Goal: Task Accomplishment & Management: Use online tool/utility

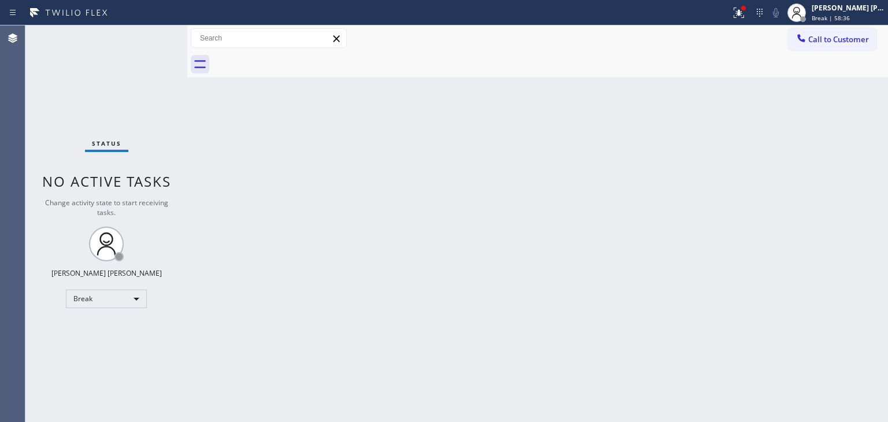
click at [172, 92] on div "Status No active tasks Change activity state to start receiving tasks. [PERSON_…" at bounding box center [106, 223] width 162 height 397
click at [859, 10] on div "[PERSON_NAME] [PERSON_NAME]" at bounding box center [848, 8] width 73 height 10
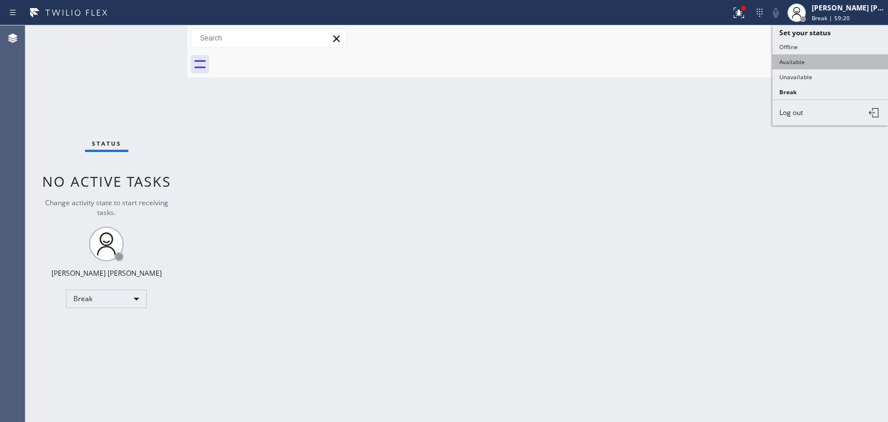
click at [837, 62] on button "Available" at bounding box center [831, 61] width 116 height 15
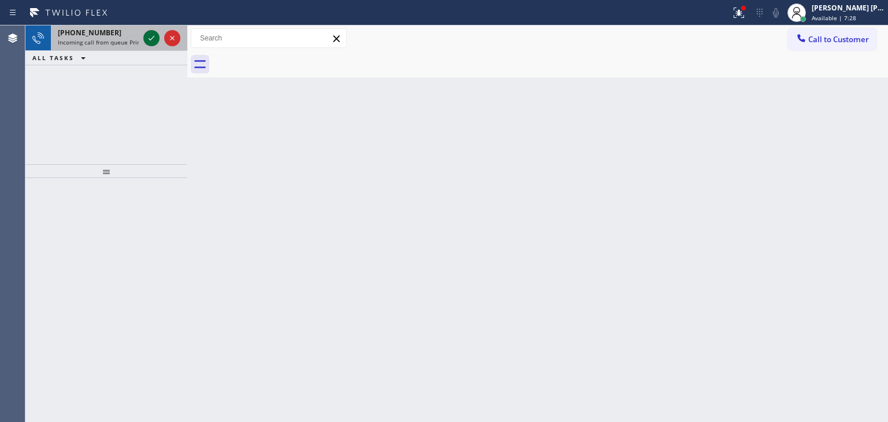
click at [154, 37] on icon at bounding box center [152, 38] width 14 height 14
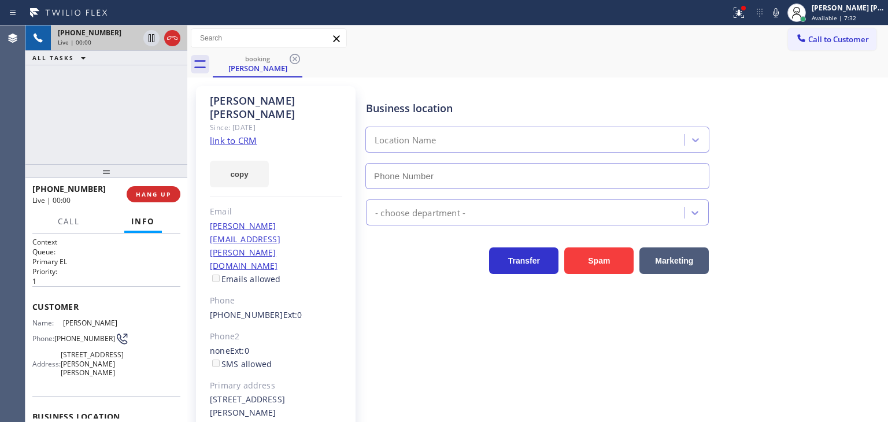
type input "[PHONE_NUMBER]"
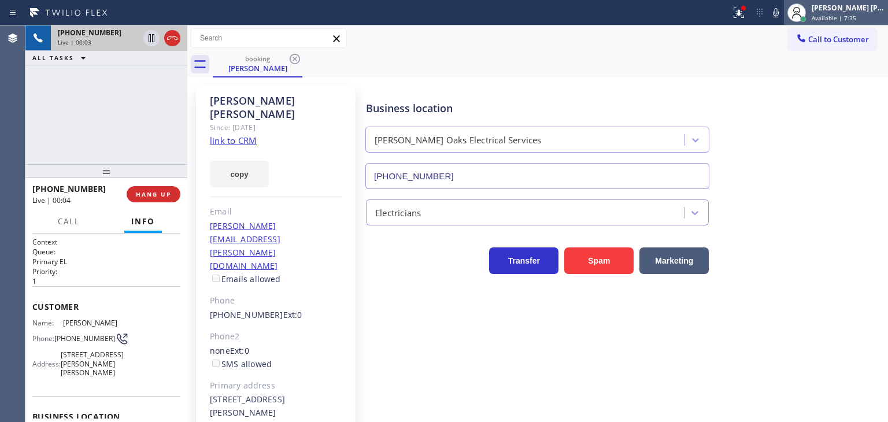
click at [843, 12] on div "[PERSON_NAME] [PERSON_NAME]" at bounding box center [848, 8] width 73 height 10
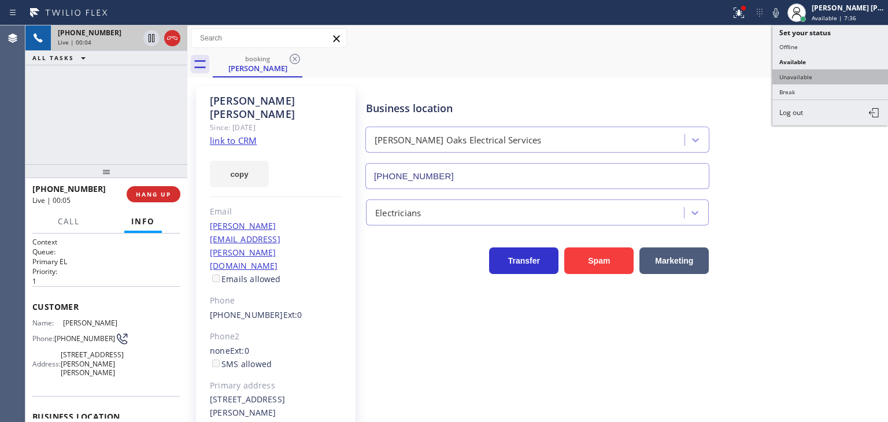
click at [811, 77] on button "Unavailable" at bounding box center [831, 76] width 116 height 15
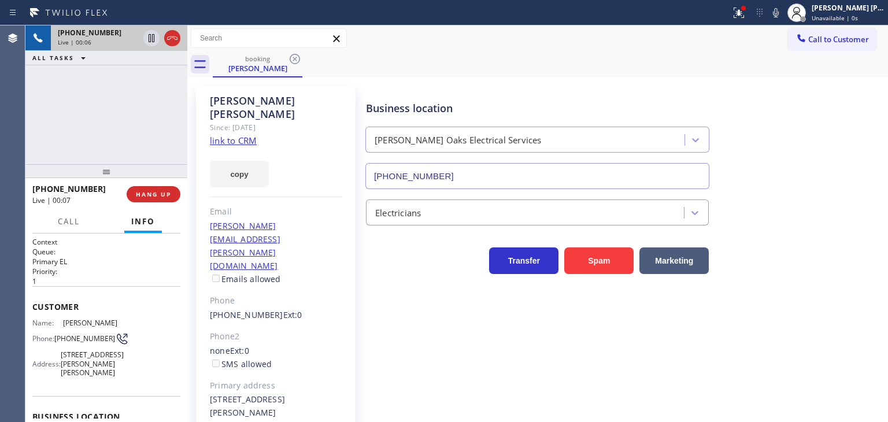
click at [246, 135] on link "link to CRM" at bounding box center [233, 141] width 47 height 12
click at [150, 38] on icon at bounding box center [152, 38] width 6 height 8
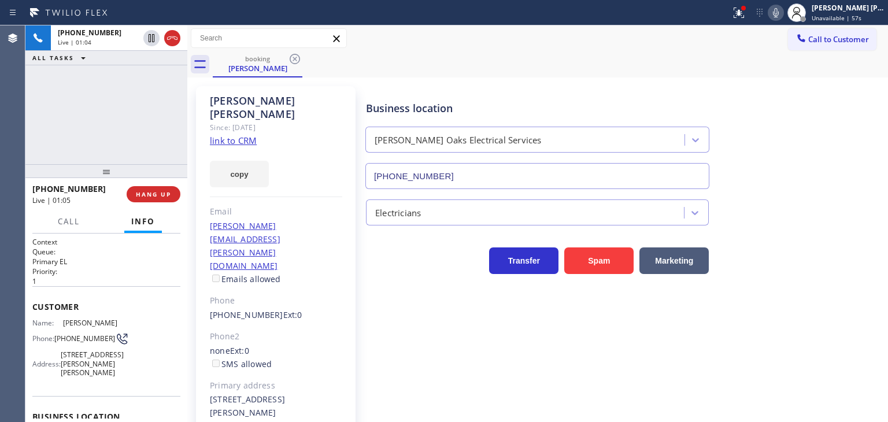
click at [779, 14] on icon at bounding box center [776, 12] width 6 height 9
click at [135, 135] on div "[PHONE_NUMBER] Live | 02:49 ALL TASKS ALL TASKS ACTIVE TASKS TASKS IN WRAP UP" at bounding box center [106, 94] width 162 height 139
click at [779, 10] on icon at bounding box center [776, 12] width 6 height 9
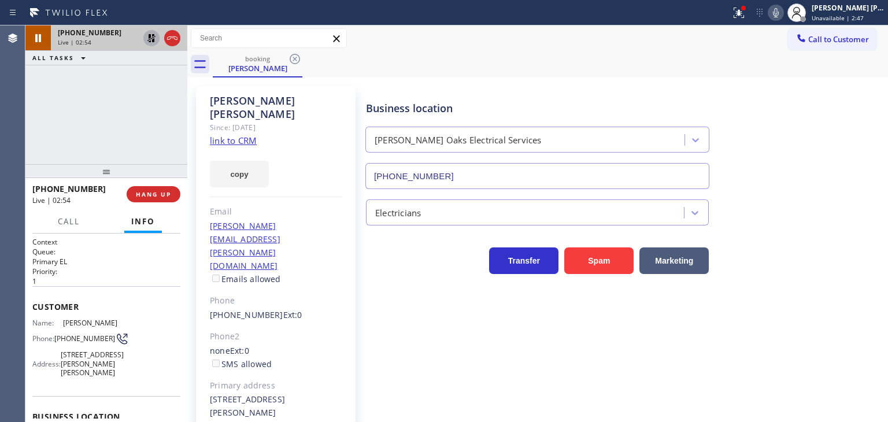
click at [145, 39] on icon at bounding box center [152, 38] width 14 height 14
drag, startPoint x: 124, startPoint y: 112, endPoint x: 129, endPoint y: 105, distance: 8.8
click at [125, 110] on div "[PHONE_NUMBER] Live | 03:20 ALL TASKS ALL TASKS ACTIVE TASKS TASKS IN WRAP UP" at bounding box center [106, 94] width 162 height 139
click at [152, 41] on icon at bounding box center [152, 38] width 6 height 8
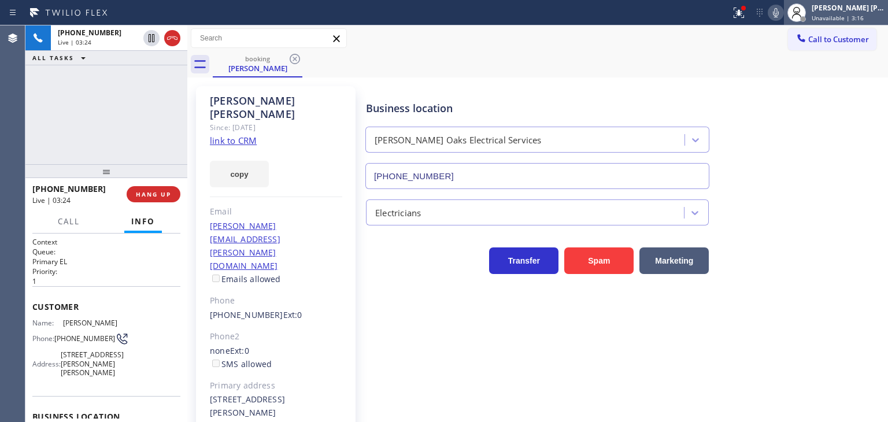
click at [851, 16] on span "Unavailable | 3:16" at bounding box center [838, 18] width 52 height 8
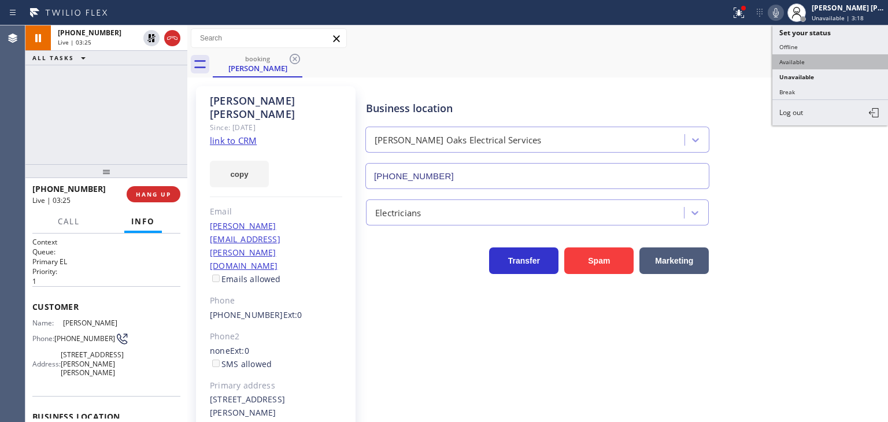
click at [833, 54] on button "Available" at bounding box center [831, 61] width 116 height 15
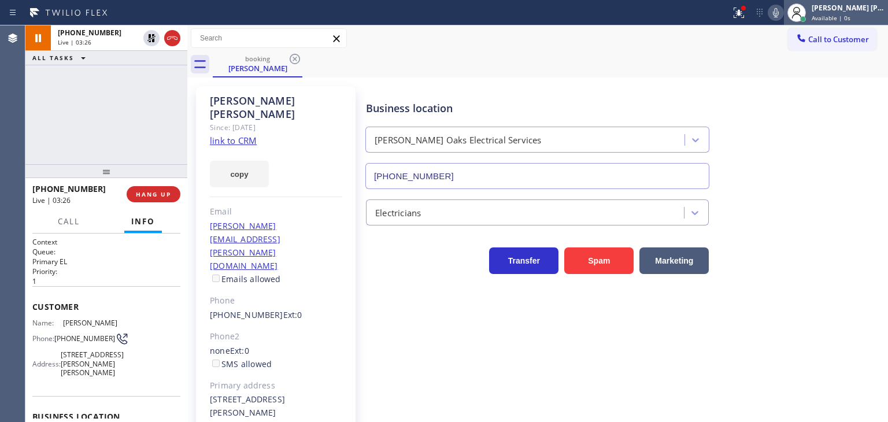
click at [851, 14] on span "Available | 0s" at bounding box center [831, 18] width 39 height 8
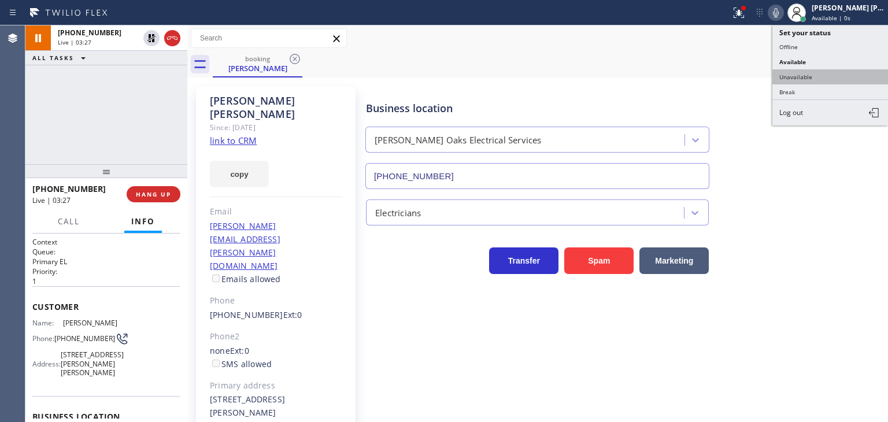
click at [823, 76] on button "Unavailable" at bounding box center [831, 76] width 116 height 15
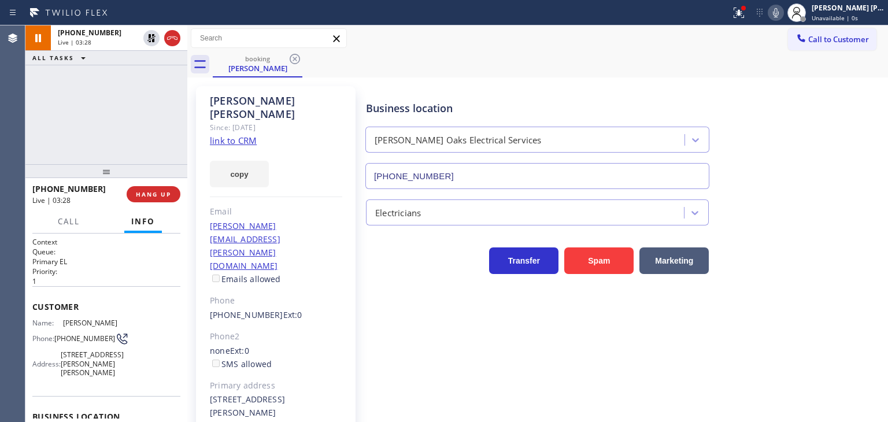
click at [783, 13] on icon at bounding box center [776, 13] width 14 height 14
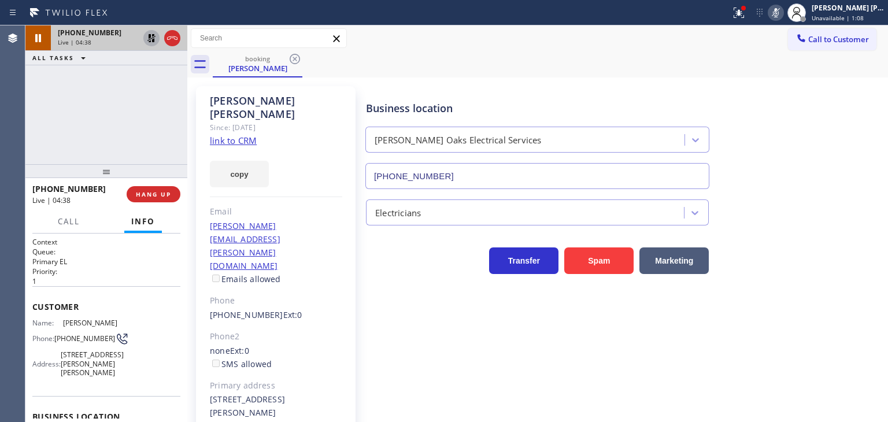
click at [149, 32] on icon at bounding box center [152, 38] width 14 height 14
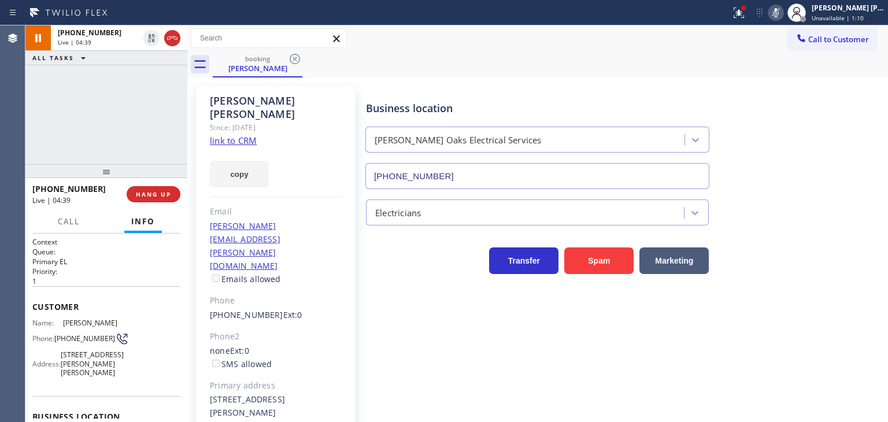
click at [783, 7] on icon at bounding box center [776, 13] width 14 height 14
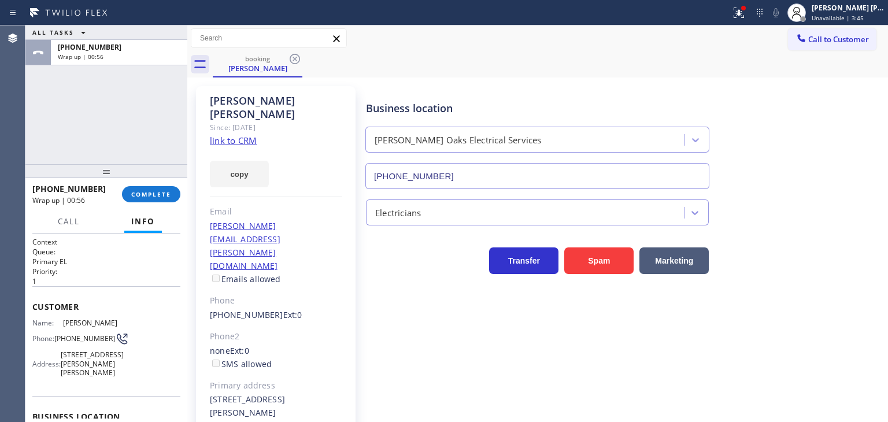
drag, startPoint x: 162, startPoint y: 193, endPoint x: 179, endPoint y: 186, distance: 18.5
click at [162, 193] on span "COMPLETE" at bounding box center [151, 194] width 40 height 8
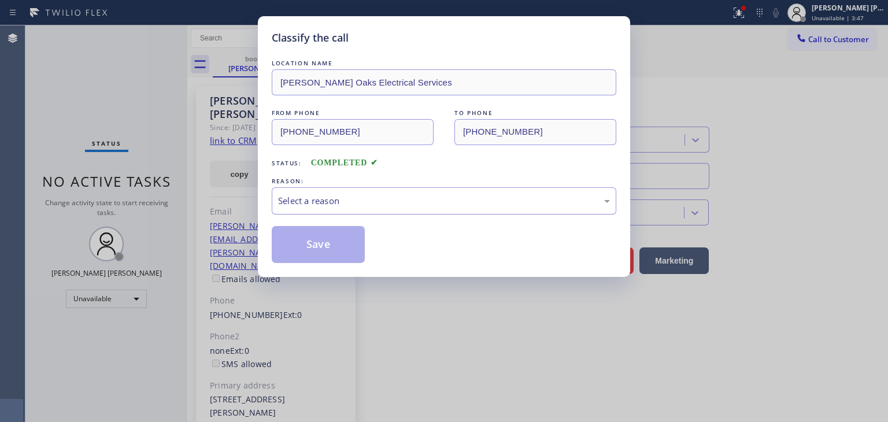
click at [342, 190] on div "Select a reason" at bounding box center [444, 200] width 345 height 27
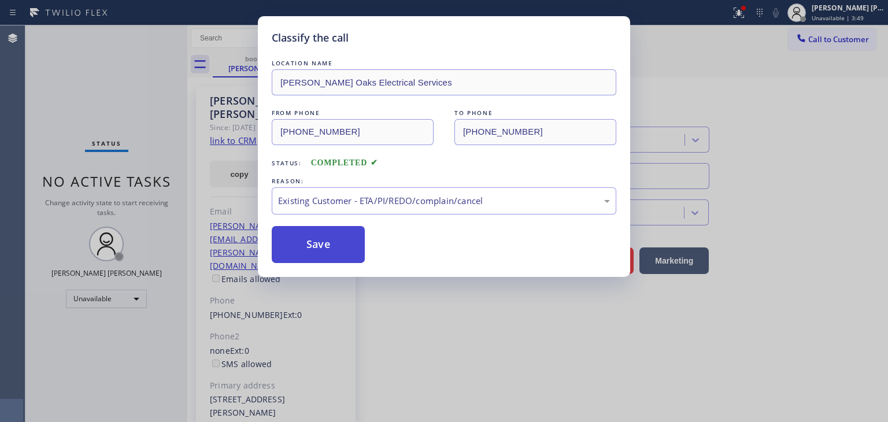
click at [334, 248] on button "Save" at bounding box center [318, 244] width 93 height 37
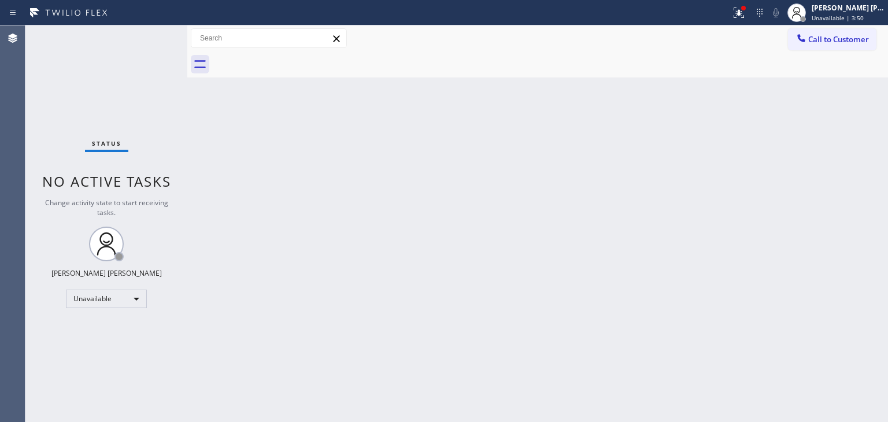
click at [858, 19] on span "Unavailable | 3:50" at bounding box center [838, 18] width 52 height 8
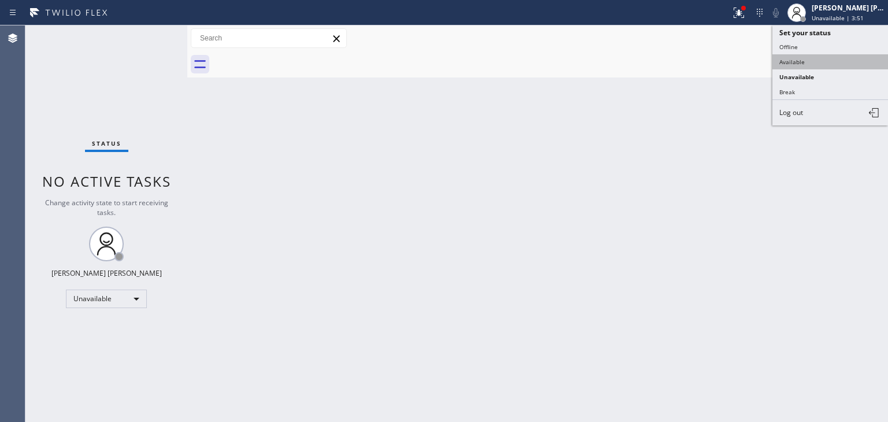
click at [820, 58] on button "Available" at bounding box center [831, 61] width 116 height 15
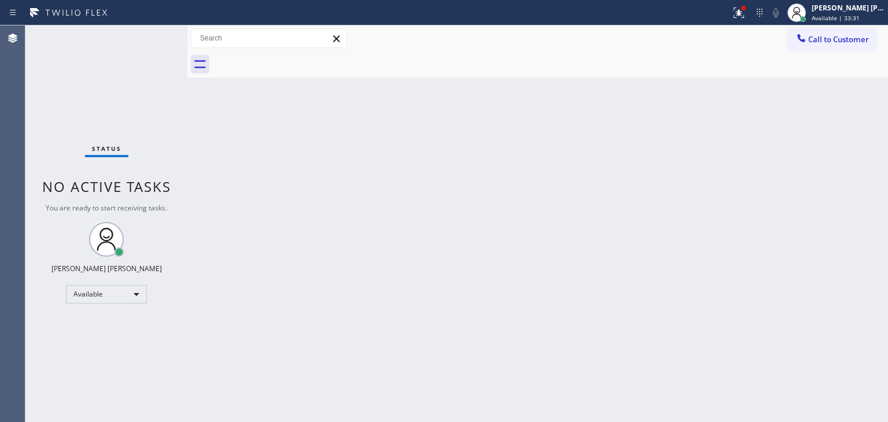
click at [149, 33] on div "Status No active tasks You are ready to start receiving tasks. [PERSON_NAME] [P…" at bounding box center [106, 223] width 162 height 397
click at [888, 10] on div "[PERSON_NAME] [PERSON_NAME] Available | 1h" at bounding box center [849, 12] width 79 height 20
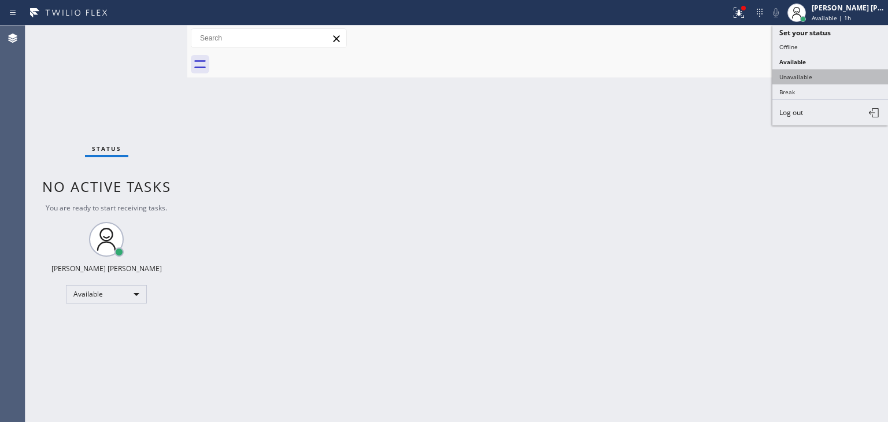
click at [813, 73] on button "Unavailable" at bounding box center [831, 76] width 116 height 15
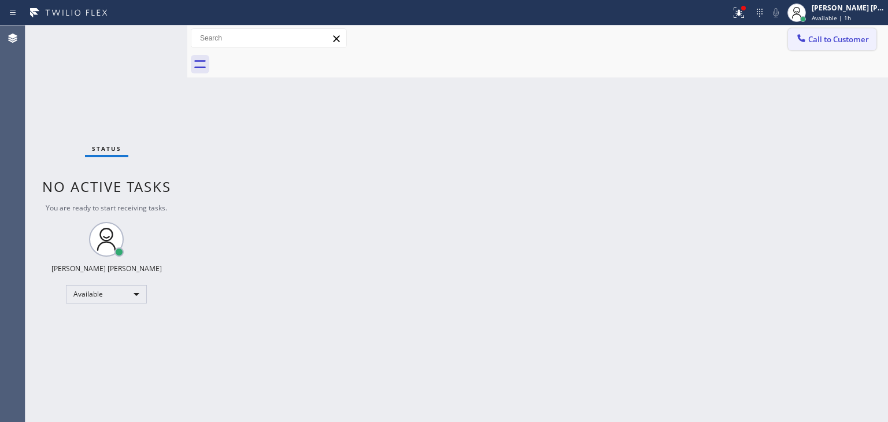
click at [824, 42] on span "Call to Customer" at bounding box center [838, 39] width 61 height 10
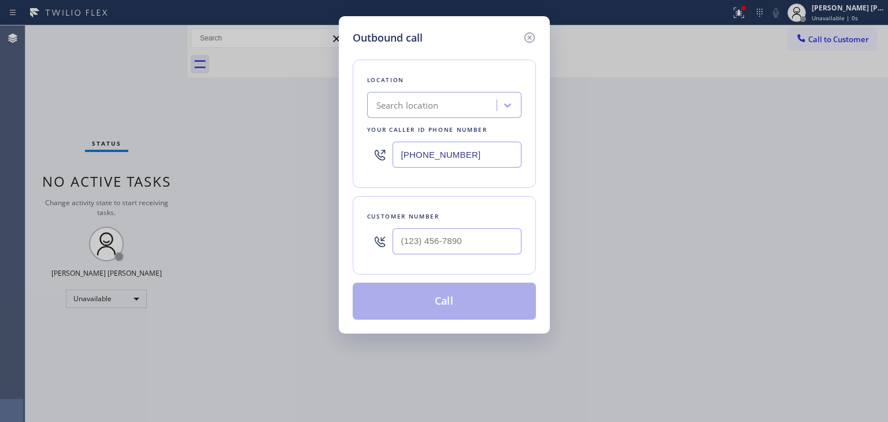
drag, startPoint x: 494, startPoint y: 160, endPoint x: 311, endPoint y: 171, distance: 183.7
click at [282, 194] on div "Outbound call Location Search location Your caller id phone number [PHONE_NUMBE…" at bounding box center [444, 211] width 888 height 422
paste input "561) 303-2327"
type input "[PHONE_NUMBER]"
type input "(___) ___-____"
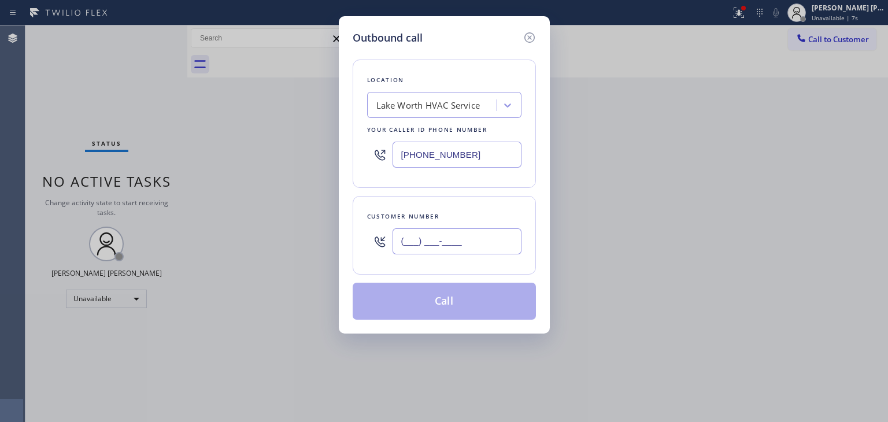
paste input "516) 982-5263"
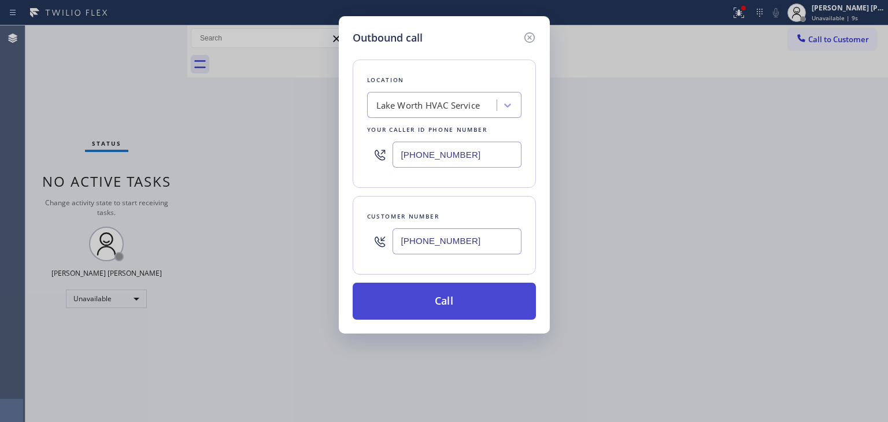
type input "[PHONE_NUMBER]"
click at [442, 304] on button "Call" at bounding box center [444, 301] width 183 height 37
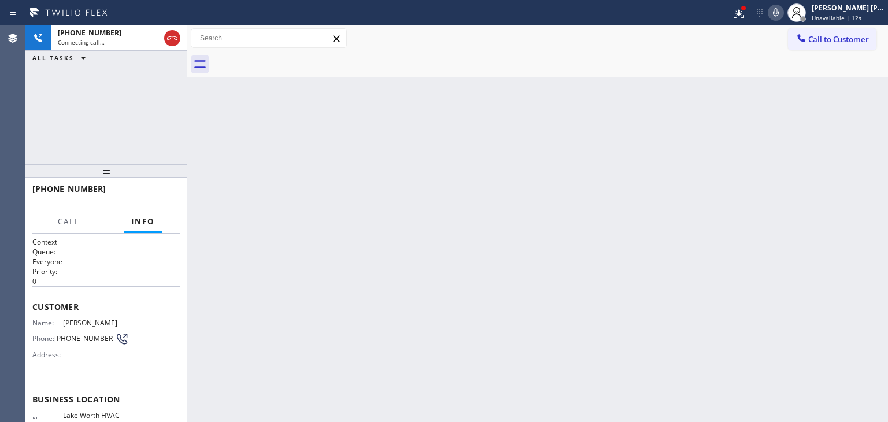
click at [870, 11] on div "[PERSON_NAME] [PERSON_NAME]" at bounding box center [848, 8] width 73 height 10
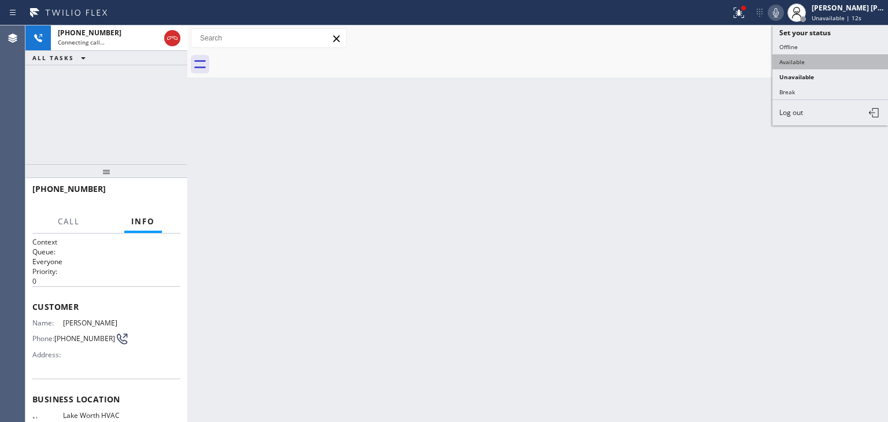
click at [826, 57] on button "Available" at bounding box center [831, 61] width 116 height 15
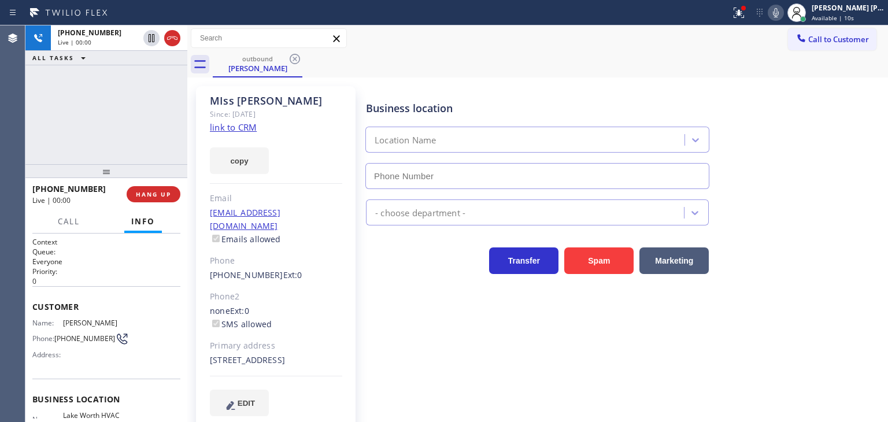
type input "[PHONE_NUMBER]"
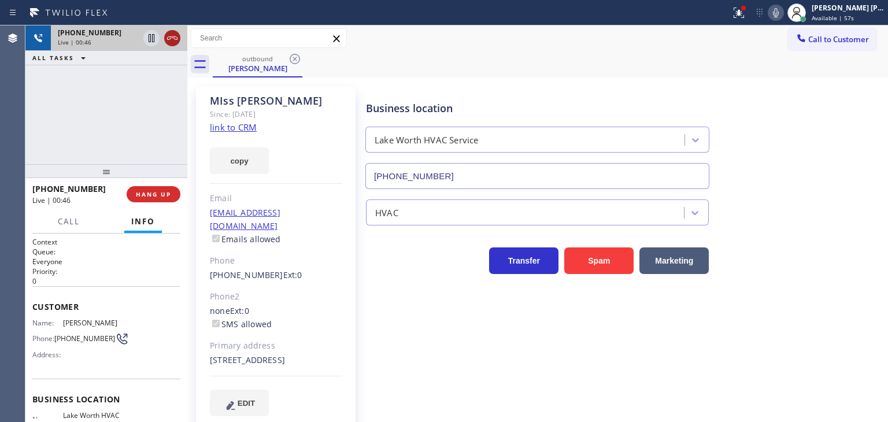
click at [173, 39] on icon at bounding box center [172, 38] width 14 height 14
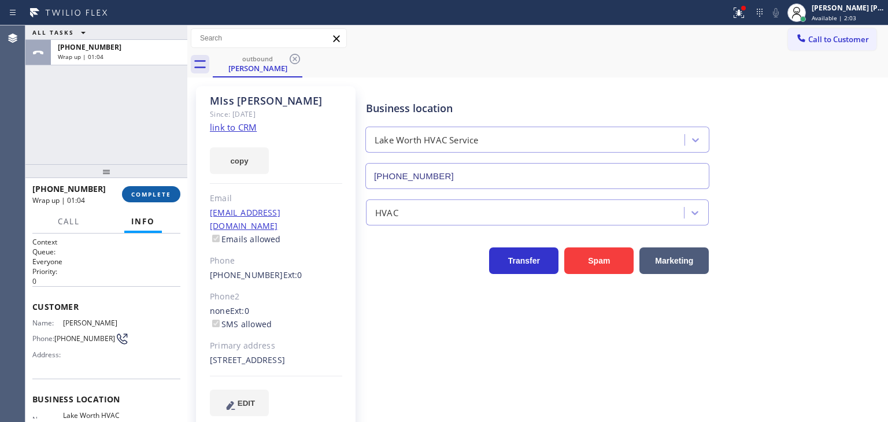
click at [153, 187] on button "COMPLETE" at bounding box center [151, 194] width 58 height 16
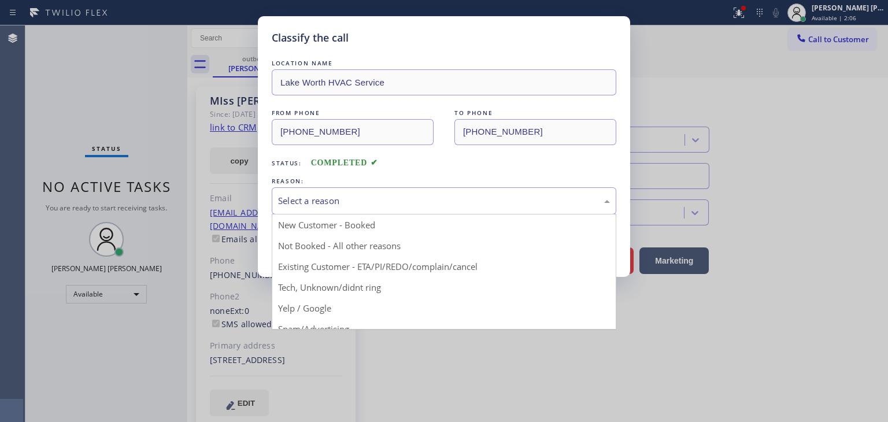
click at [342, 197] on div "Select a reason" at bounding box center [444, 200] width 332 height 13
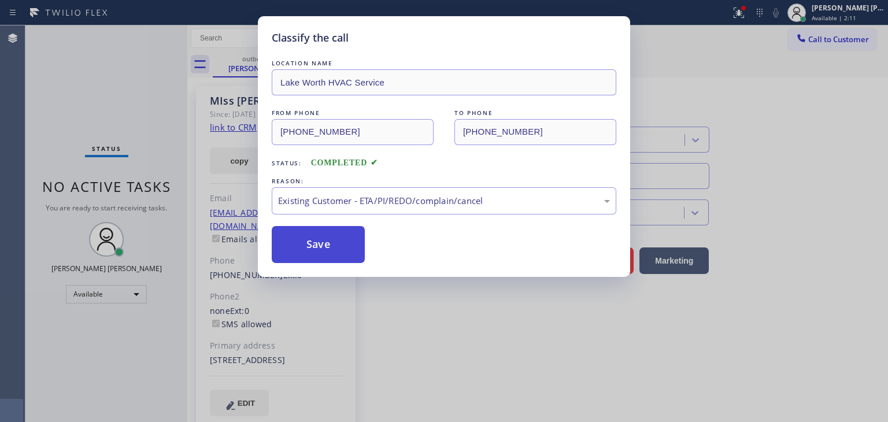
click at [331, 241] on button "Save" at bounding box center [318, 244] width 93 height 37
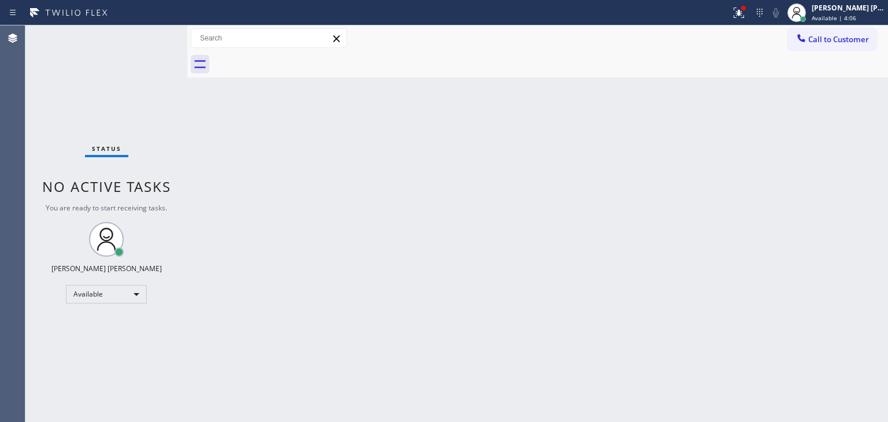
drag, startPoint x: 257, startPoint y: 160, endPoint x: 263, endPoint y: 157, distance: 7.2
click at [259, 160] on div "Back to Dashboard Change Sender ID Customers Technicians Select a contact Outbo…" at bounding box center [537, 223] width 701 height 397
click at [856, 17] on span "Available | 4:07" at bounding box center [834, 18] width 45 height 8
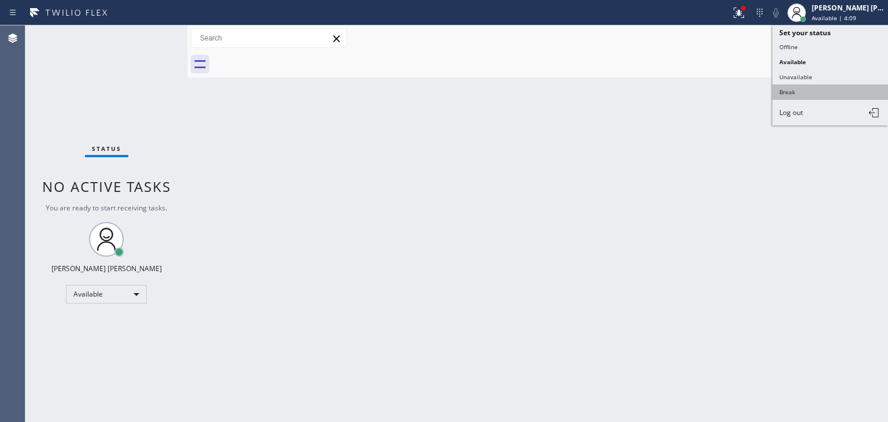
click at [798, 90] on button "Break" at bounding box center [831, 91] width 116 height 15
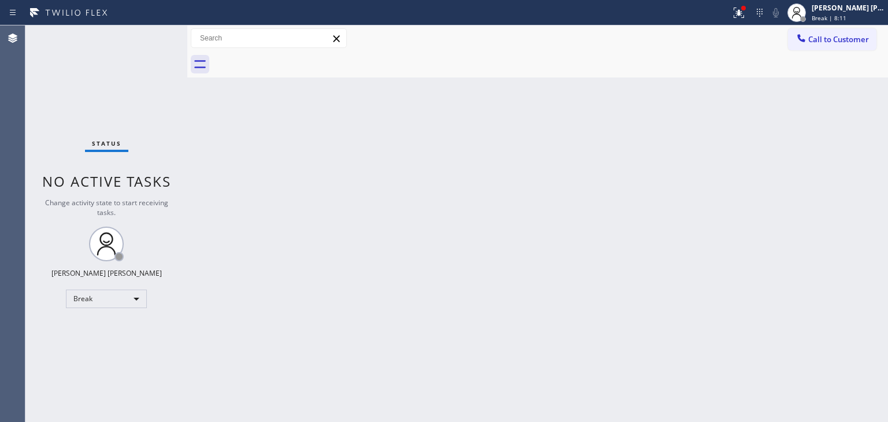
click at [230, 176] on div "Back to Dashboard Change Sender ID Customers Technicians Select a contact Outbo…" at bounding box center [537, 223] width 701 height 397
drag, startPoint x: 247, startPoint y: 173, endPoint x: 258, endPoint y: 163, distance: 15.5
click at [247, 173] on div "Back to Dashboard Change Sender ID Customers Technicians Select a contact Outbo…" at bounding box center [537, 223] width 701 height 397
click at [869, 12] on div "[PERSON_NAME] [PERSON_NAME] Break | 14:48" at bounding box center [849, 12] width 79 height 20
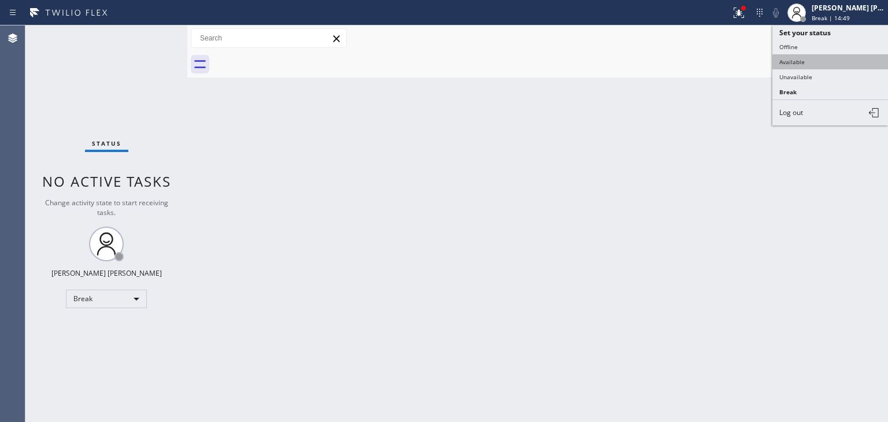
click at [821, 60] on button "Available" at bounding box center [831, 61] width 116 height 15
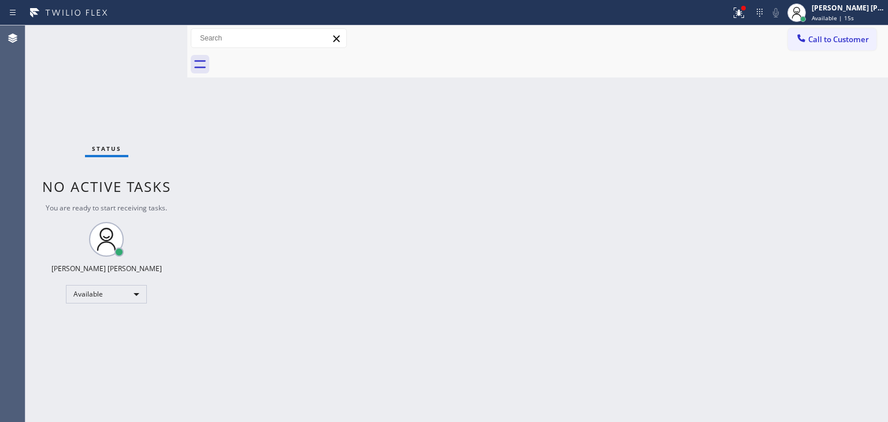
click at [855, 40] on span "Call to Customer" at bounding box center [838, 39] width 61 height 10
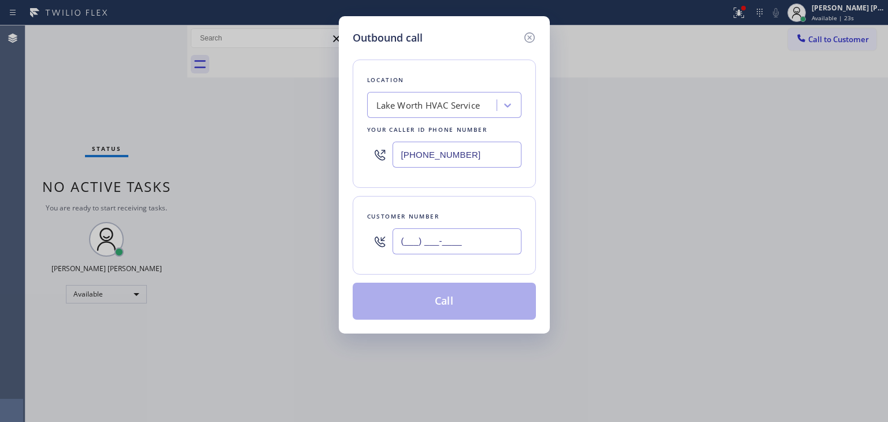
click at [430, 232] on input "(___) ___-____" at bounding box center [457, 241] width 129 height 26
paste input "516) 982-5263"
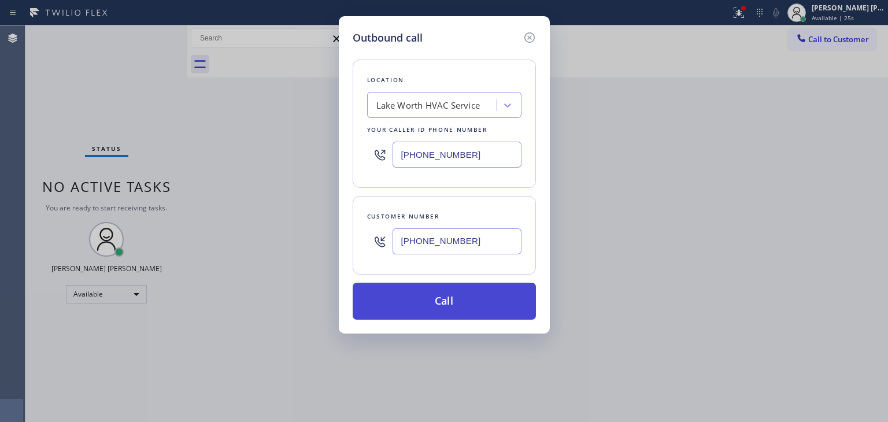
type input "[PHONE_NUMBER]"
click at [456, 308] on button "Call" at bounding box center [444, 301] width 183 height 37
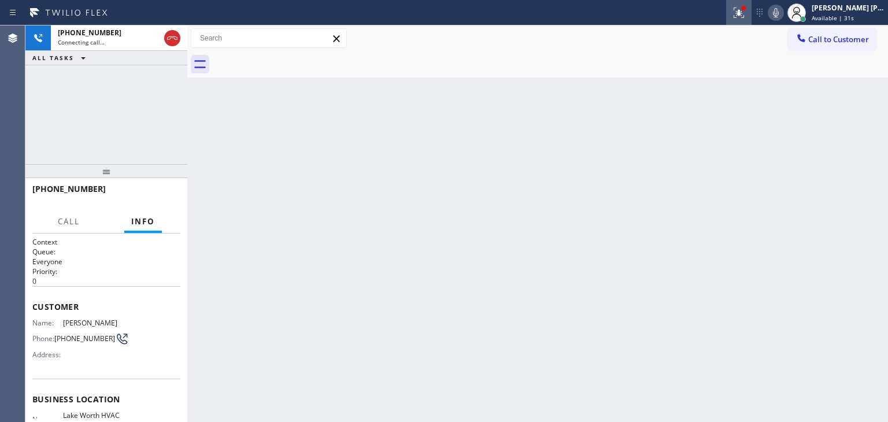
click at [746, 16] on icon at bounding box center [739, 13] width 14 height 14
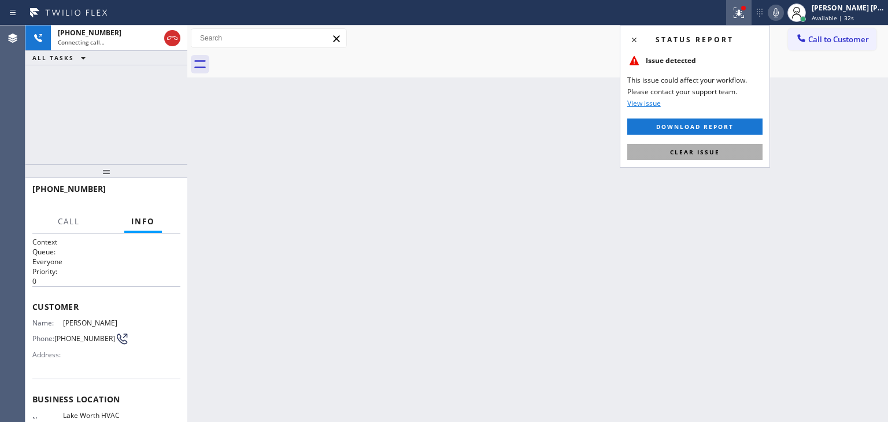
click at [707, 152] on span "Clear issue" at bounding box center [695, 152] width 50 height 8
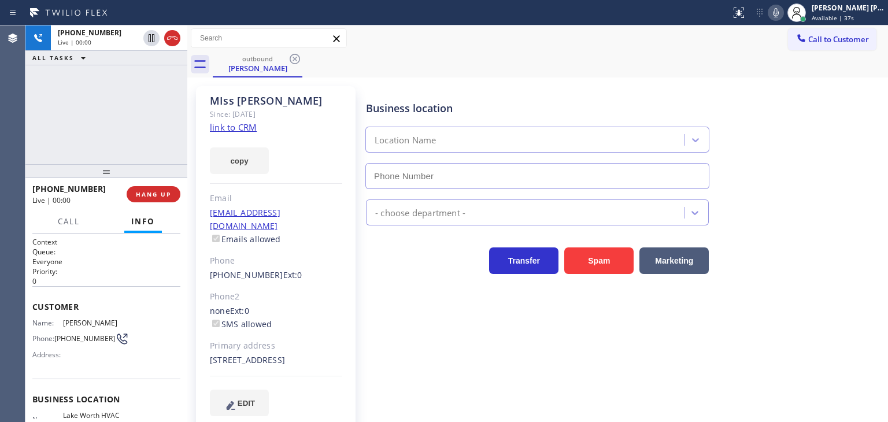
type input "[PHONE_NUMBER]"
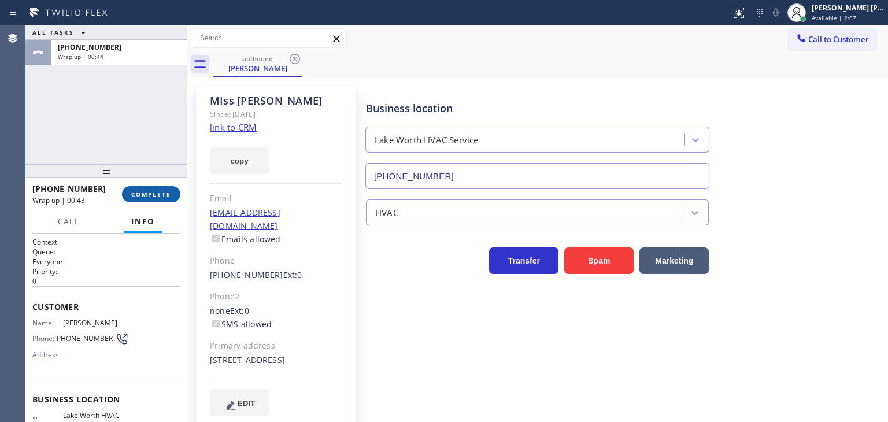
drag, startPoint x: 152, startPoint y: 193, endPoint x: 158, endPoint y: 193, distance: 7.0
click at [152, 193] on span "COMPLETE" at bounding box center [151, 194] width 40 height 8
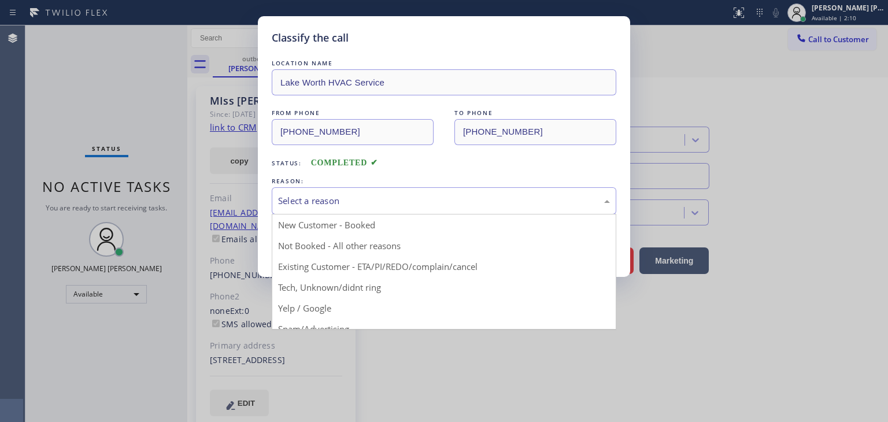
click at [332, 204] on div "Select a reason" at bounding box center [444, 200] width 332 height 13
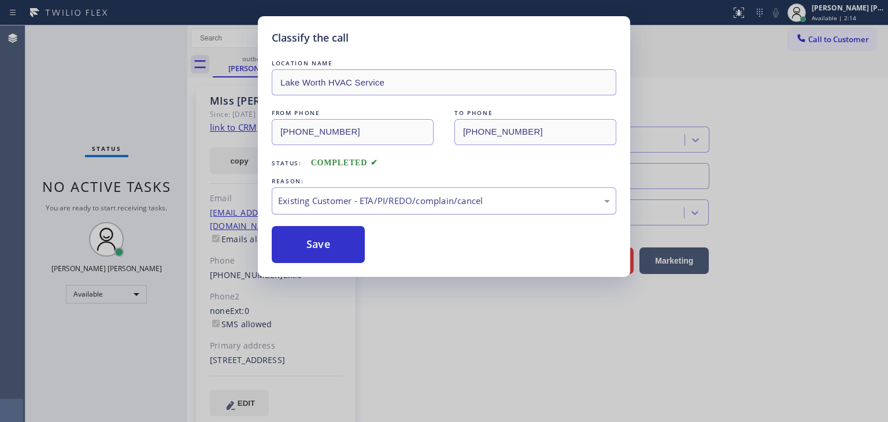
click at [338, 195] on div "Existing Customer - ETA/PI/REDO/complain/cancel" at bounding box center [444, 200] width 332 height 13
click at [311, 253] on button "Save" at bounding box center [318, 244] width 93 height 37
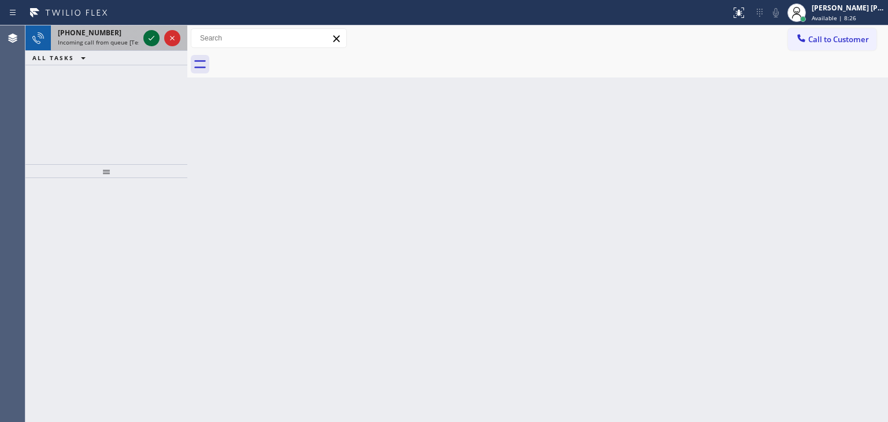
click at [147, 35] on icon at bounding box center [152, 38] width 14 height 14
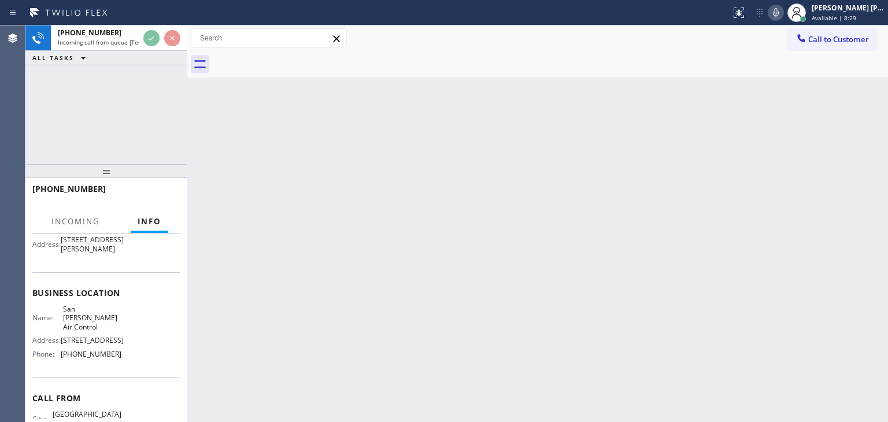
scroll to position [116, 0]
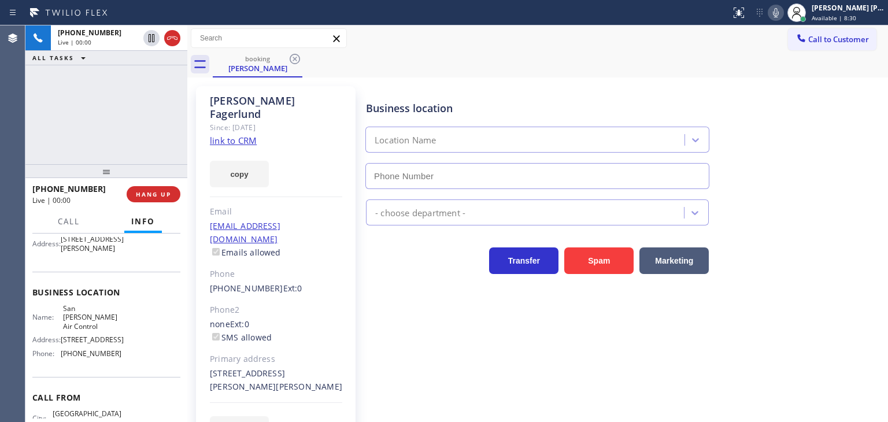
type input "[PHONE_NUMBER]"
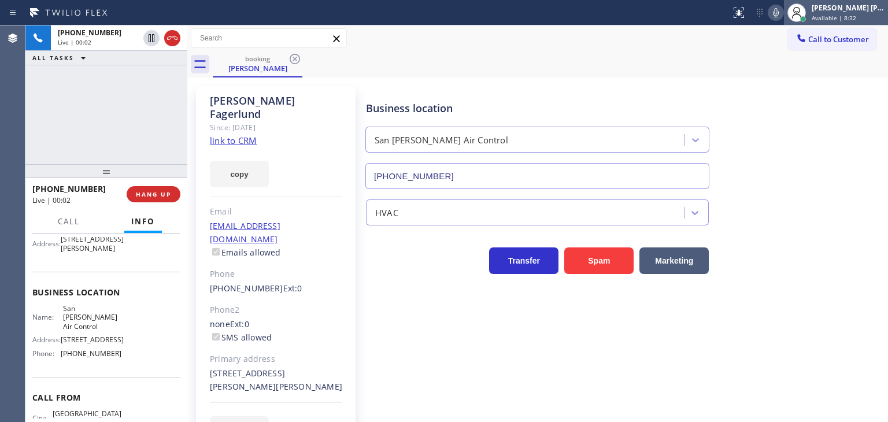
click at [853, 15] on span "Available | 8:32" at bounding box center [834, 18] width 45 height 8
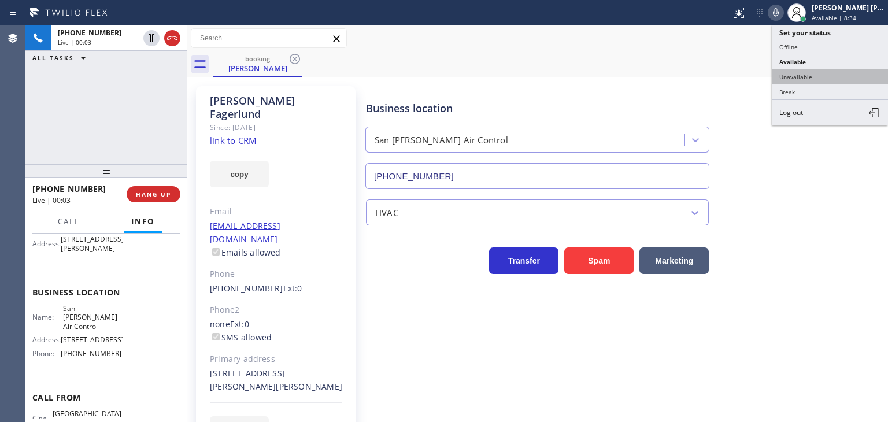
click at [824, 72] on button "Unavailable" at bounding box center [831, 76] width 116 height 15
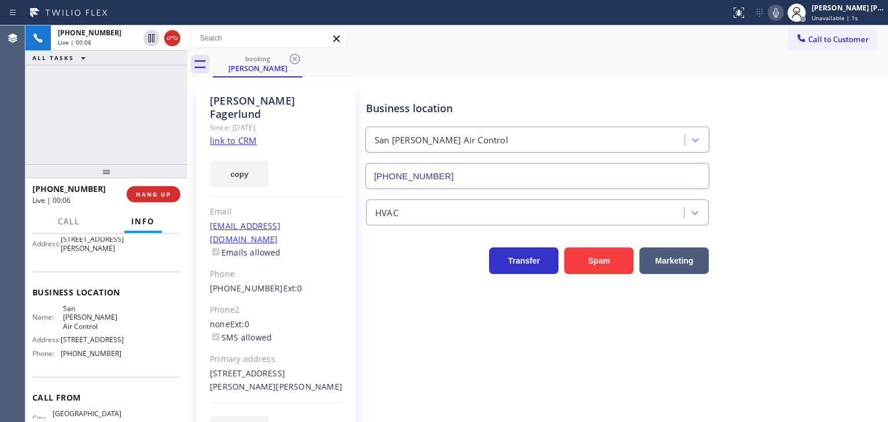
click at [243, 135] on link "link to CRM" at bounding box center [233, 141] width 47 height 12
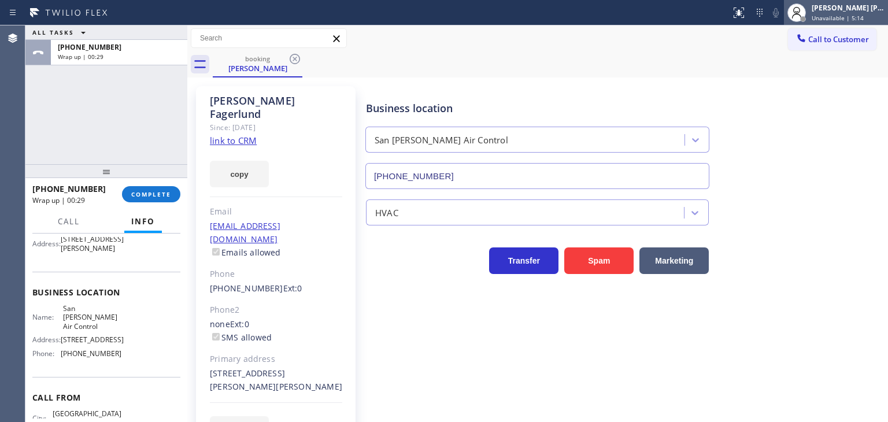
click at [872, 12] on div "[PERSON_NAME] [PERSON_NAME]" at bounding box center [848, 8] width 73 height 10
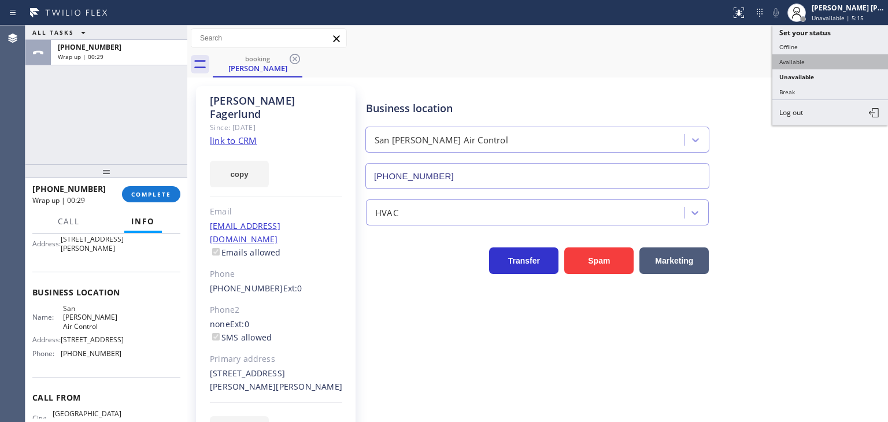
click at [824, 56] on button "Available" at bounding box center [831, 61] width 116 height 15
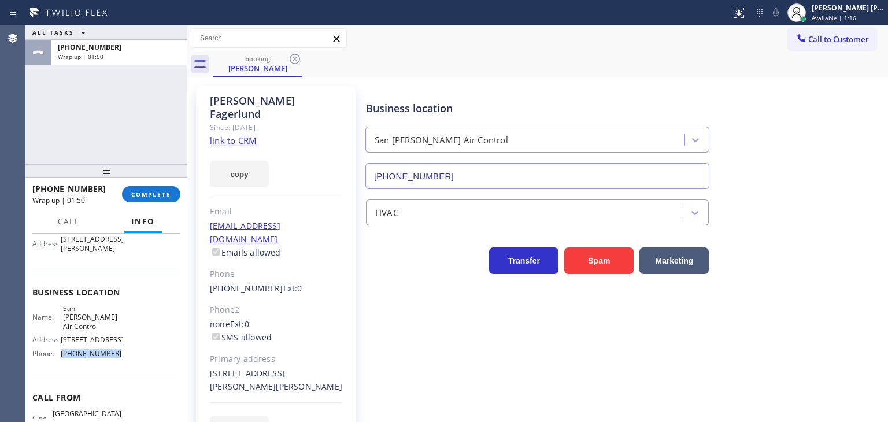
drag, startPoint x: 116, startPoint y: 363, endPoint x: 57, endPoint y: 364, distance: 59.0
click at [57, 358] on div "Phone: [PHONE_NUMBER]" at bounding box center [76, 353] width 89 height 9
copy div "[PHONE_NUMBER]"
click at [835, 38] on span "Call to Customer" at bounding box center [838, 39] width 61 height 10
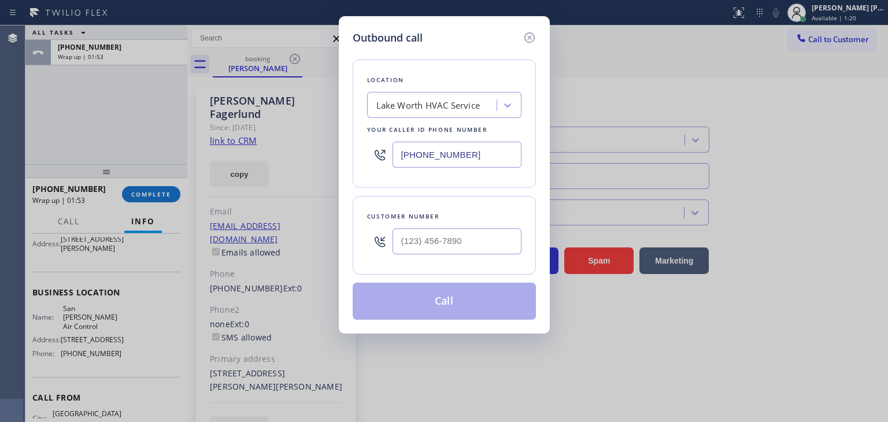
drag, startPoint x: 493, startPoint y: 162, endPoint x: 345, endPoint y: 161, distance: 147.5
click at [345, 161] on div "Outbound call Location [GEOGRAPHIC_DATA] HVAC Service Your caller id phone numb…" at bounding box center [444, 174] width 211 height 317
paste input "408) 684-8258"
type input "[PHONE_NUMBER]"
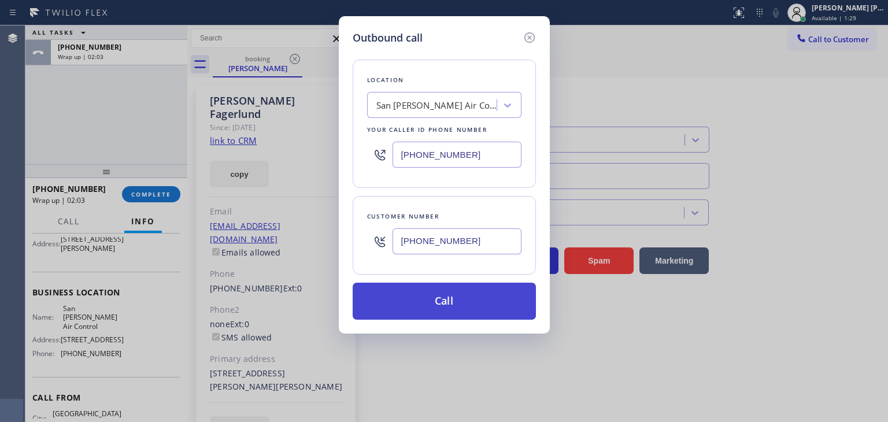
type input "[PHONE_NUMBER]"
click at [416, 307] on button "Call" at bounding box center [444, 301] width 183 height 37
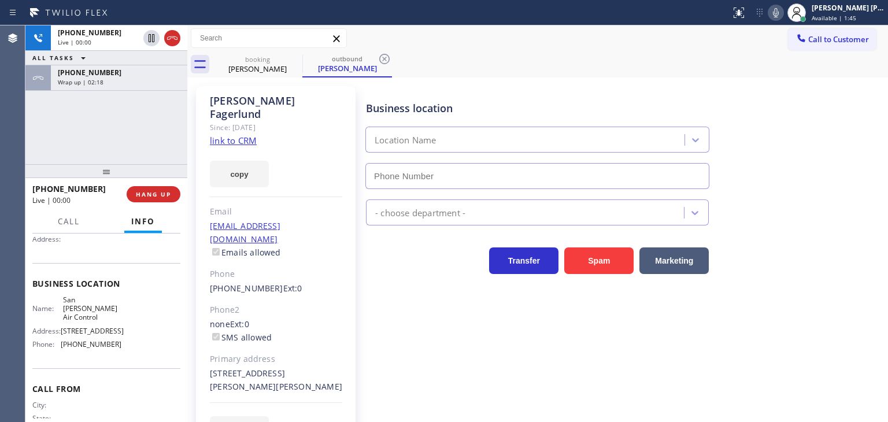
type input "[PHONE_NUMBER]"
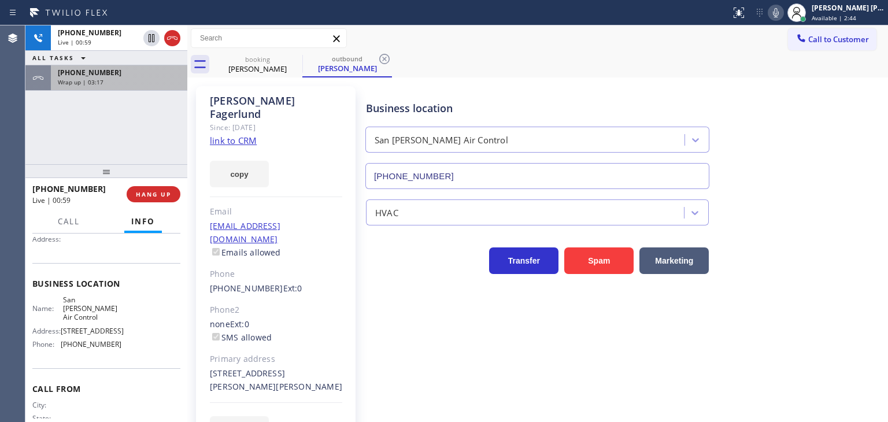
click at [127, 72] on div "[PHONE_NUMBER]" at bounding box center [119, 73] width 123 height 10
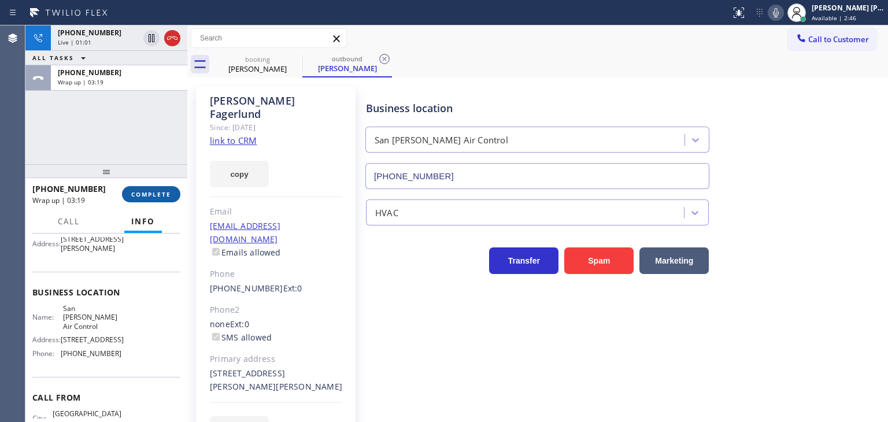
click at [147, 198] on button "COMPLETE" at bounding box center [151, 194] width 58 height 16
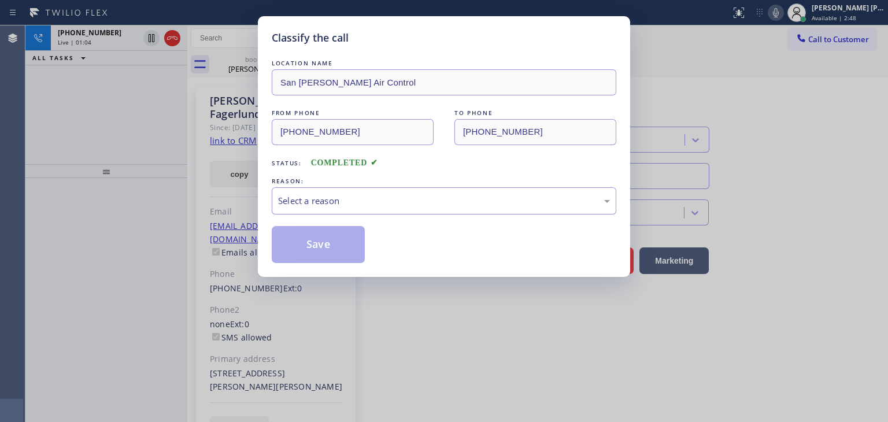
click at [374, 197] on div "Select a reason" at bounding box center [444, 200] width 332 height 13
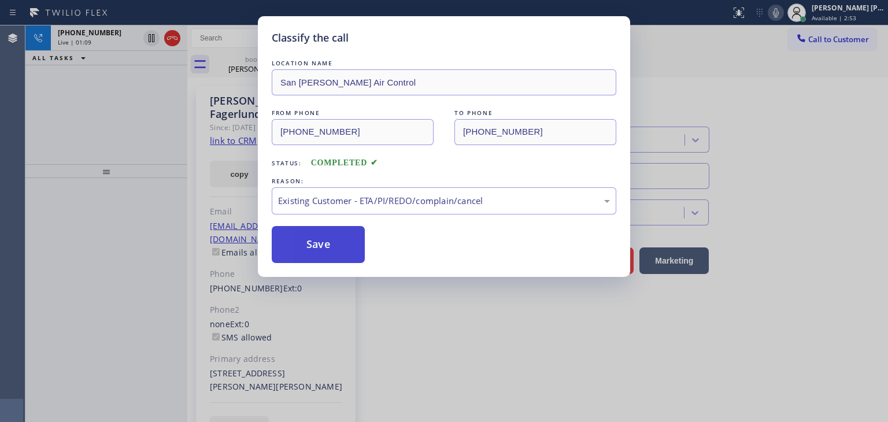
click at [345, 247] on button "Save" at bounding box center [318, 244] width 93 height 37
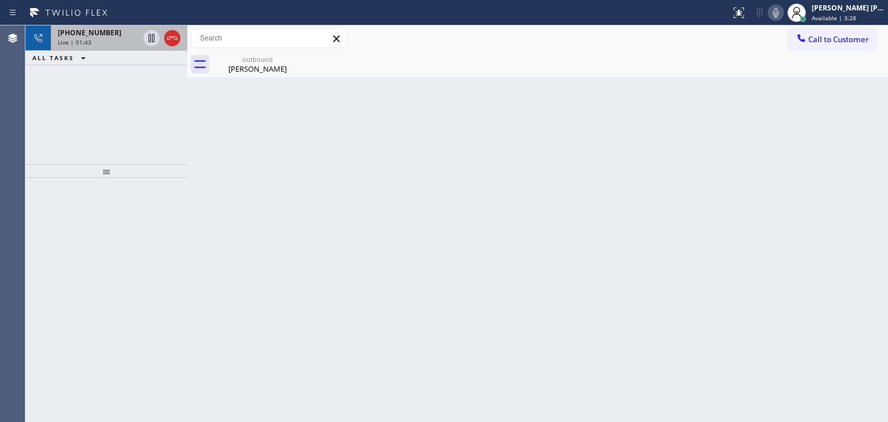
click at [98, 40] on div "Live | 01:43" at bounding box center [98, 42] width 81 height 8
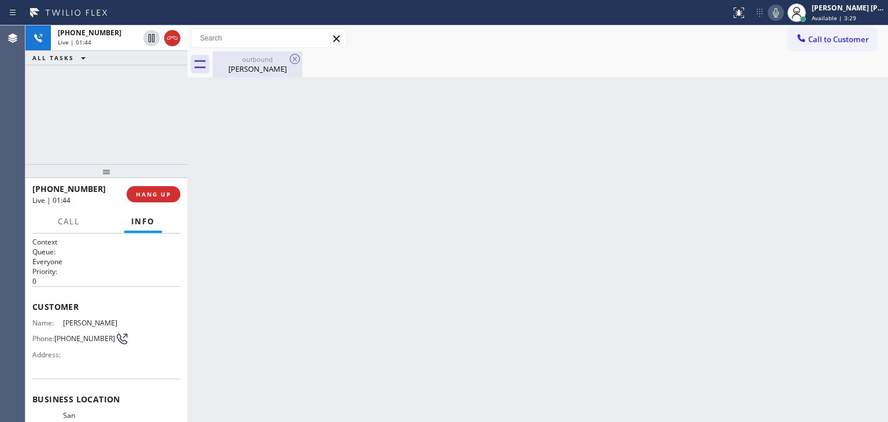
click at [266, 69] on div "[PERSON_NAME]" at bounding box center [257, 69] width 87 height 10
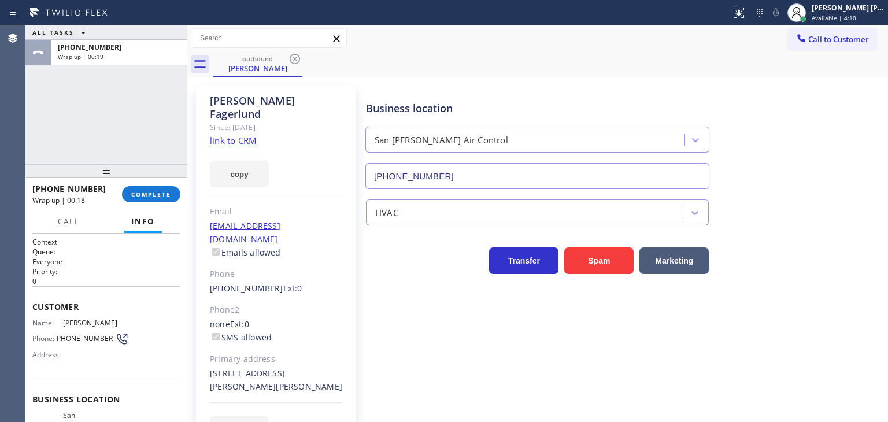
drag, startPoint x: 270, startPoint y: 142, endPoint x: 390, endPoint y: 98, distance: 128.1
click at [270, 147] on div "copy" at bounding box center [276, 167] width 132 height 40
click at [160, 197] on span "COMPLETE" at bounding box center [151, 194] width 40 height 8
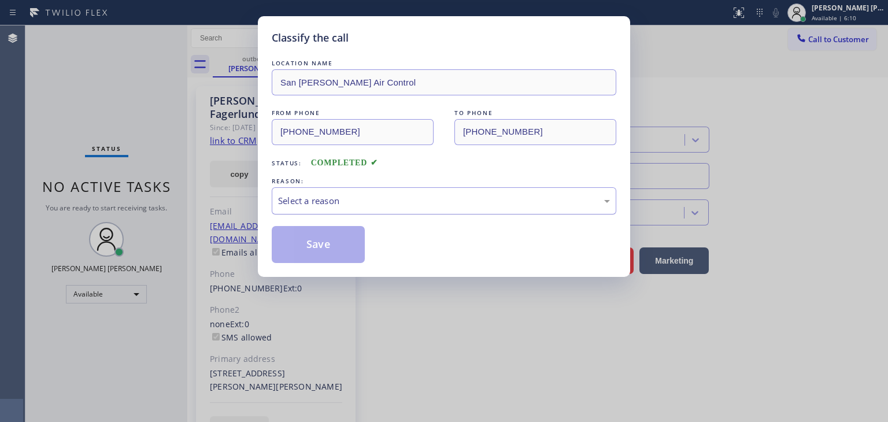
click at [298, 202] on div "Select a reason" at bounding box center [444, 200] width 332 height 13
click at [317, 243] on button "Save" at bounding box center [318, 244] width 93 height 37
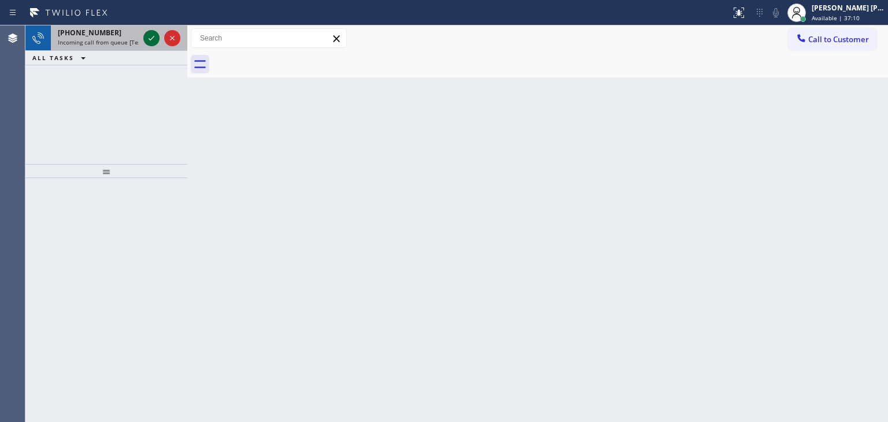
click at [146, 40] on icon at bounding box center [152, 38] width 14 height 14
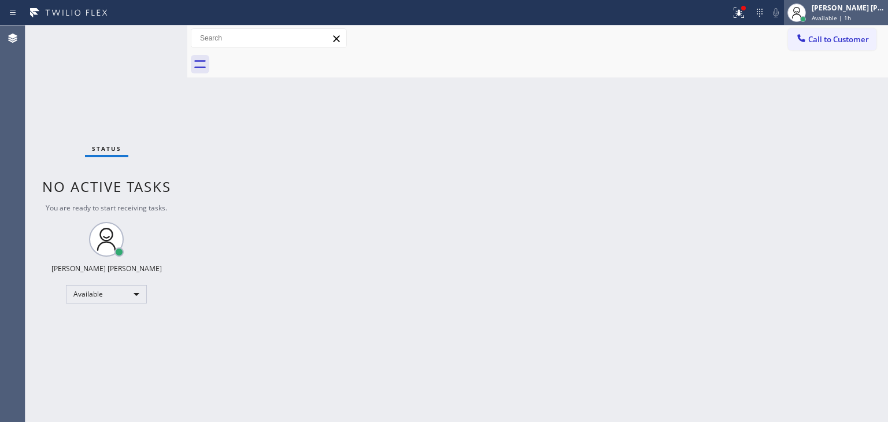
click at [840, 19] on span "Available | 1h" at bounding box center [831, 18] width 39 height 8
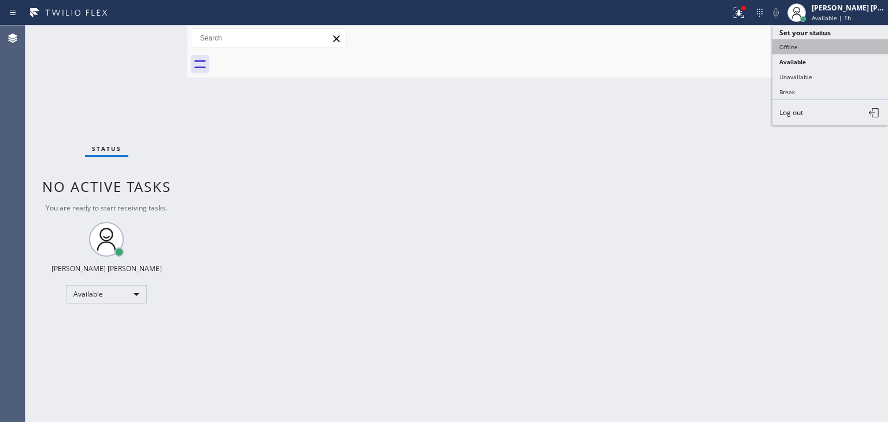
click at [814, 43] on button "Offline" at bounding box center [831, 46] width 116 height 15
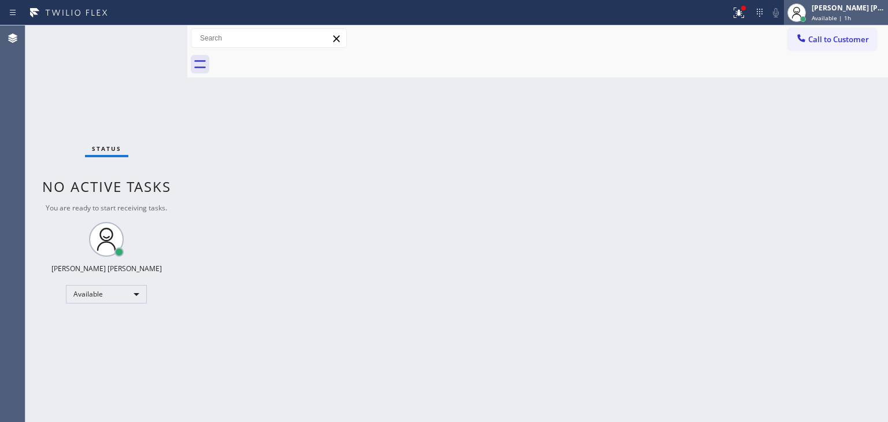
click at [867, 9] on div "[PERSON_NAME] [PERSON_NAME]" at bounding box center [848, 8] width 73 height 10
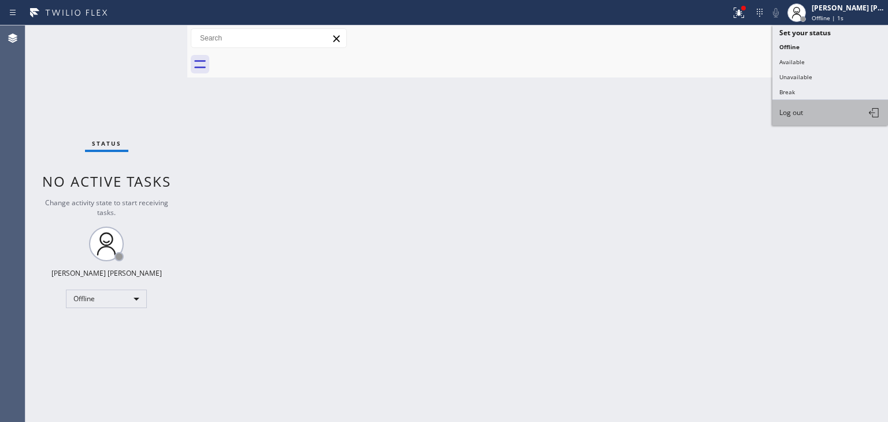
click at [792, 114] on span "Log out" at bounding box center [792, 113] width 24 height 10
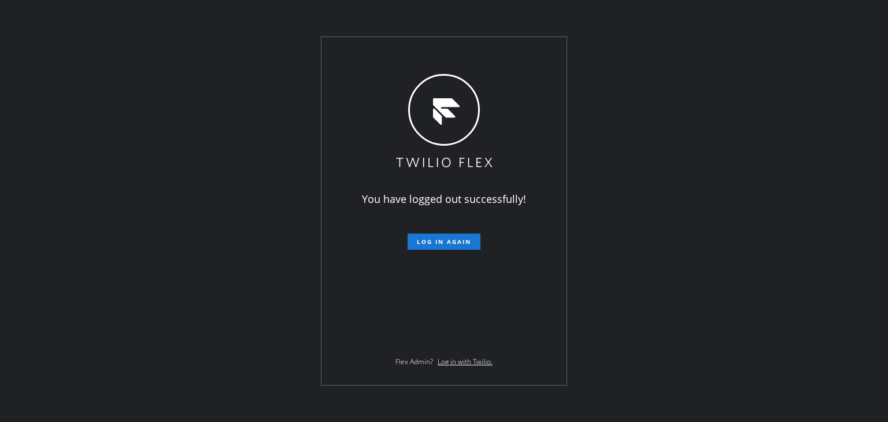
click at [167, 200] on div "You have logged out successfully! Log in again Flex Admin? Log in with Twilio." at bounding box center [444, 211] width 888 height 422
